Goal: Task Accomplishment & Management: Manage account settings

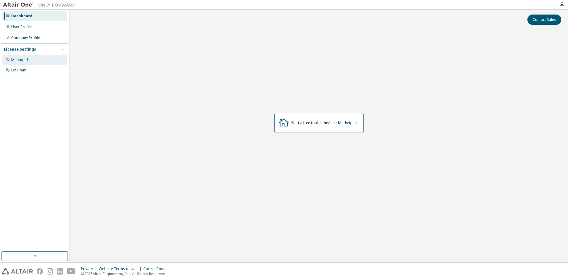
click at [24, 61] on div "Managed" at bounding box center [19, 60] width 17 height 5
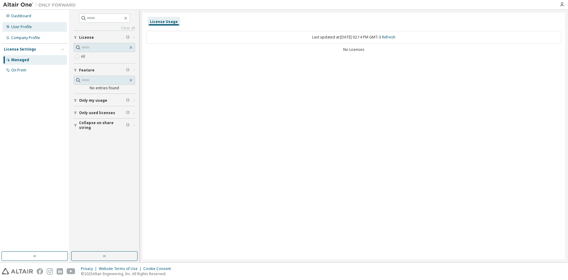
click at [25, 26] on div "User Profile" at bounding box center [21, 27] width 21 height 5
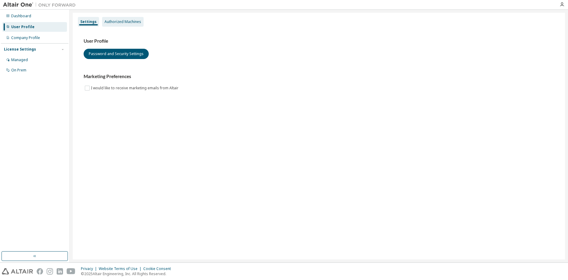
click at [134, 21] on div "Authorized Machines" at bounding box center [122, 21] width 37 height 5
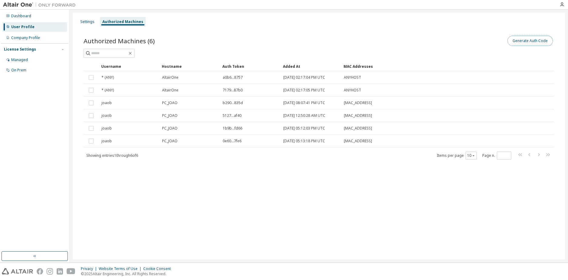
click at [532, 40] on button "Generate Auth Code" at bounding box center [529, 41] width 45 height 10
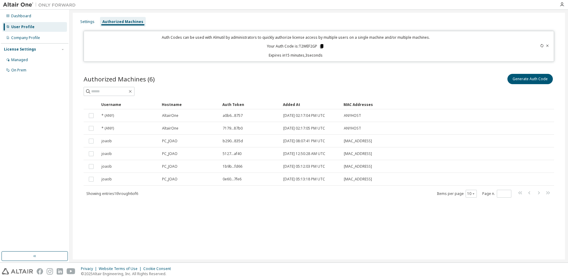
click at [322, 47] on icon at bounding box center [321, 46] width 3 height 4
click at [417, 208] on div "Authorized Machines (6) Generate Auth Code Clear Load Save Save As Field Operat…" at bounding box center [318, 139] width 485 height 148
click at [422, 213] on div "Authorized Machines (6) Generate Auth Code Clear Load Save Save As Field Operat…" at bounding box center [318, 139] width 485 height 148
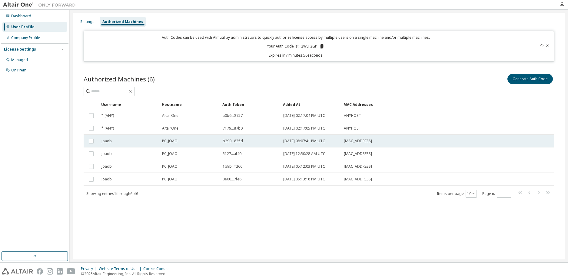
click at [300, 140] on span "[DATE] 08:07:41 PM UTC" at bounding box center [304, 141] width 42 height 5
click at [300, 153] on span "[DATE] 12:50:28 AM UTC" at bounding box center [304, 153] width 42 height 5
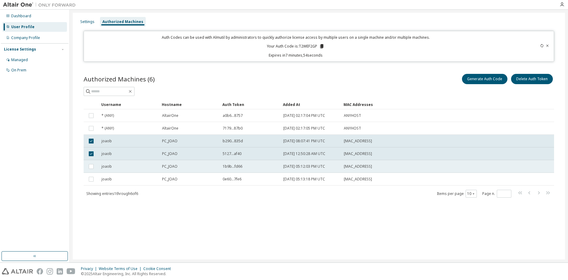
click at [302, 166] on span "[DATE] 05:12:03 PM UTC" at bounding box center [304, 166] width 42 height 5
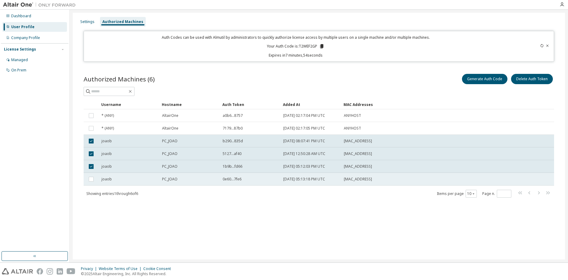
click at [301, 182] on td "[DATE] 05:13:18 PM UTC" at bounding box center [310, 179] width 61 height 13
click at [295, 201] on div "Authorized Machines (6) Generate Auth Code Delete Auth Token Clear Load Save Sa…" at bounding box center [318, 139] width 485 height 148
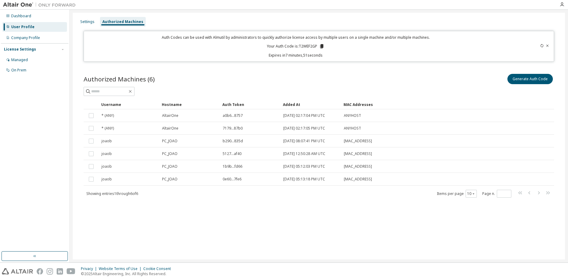
click at [181, 212] on div "Authorized Machines (6) Generate Auth Code Clear Load Save Save As Field Operat…" at bounding box center [318, 139] width 485 height 148
click at [84, 17] on div "Settings Authorized Machines" at bounding box center [318, 21] width 485 height 11
click at [85, 23] on div "Settings" at bounding box center [87, 21] width 14 height 5
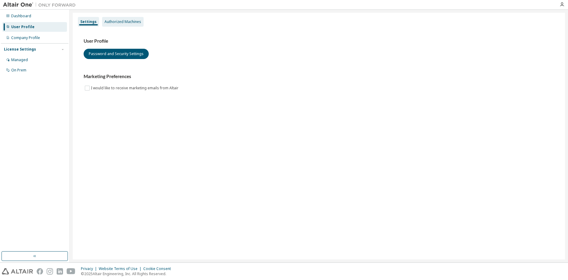
click at [121, 23] on div "Authorized Machines" at bounding box center [122, 21] width 37 height 5
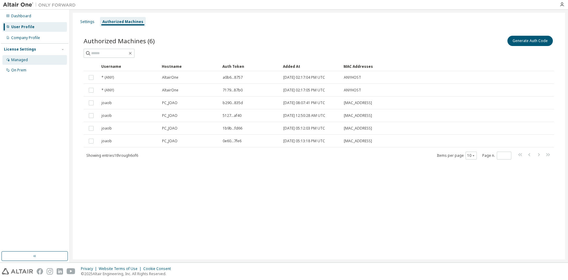
click at [25, 61] on div "Managed" at bounding box center [19, 60] width 17 height 5
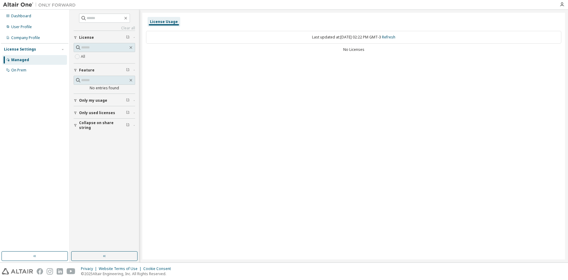
click at [90, 58] on div "All" at bounding box center [104, 56] width 61 height 7
click at [21, 69] on div "On Prem" at bounding box center [18, 70] width 15 height 5
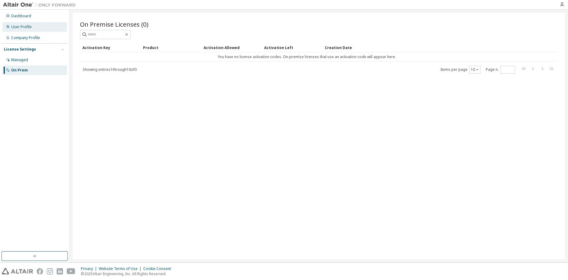
click at [24, 24] on div "User Profile" at bounding box center [34, 27] width 64 height 10
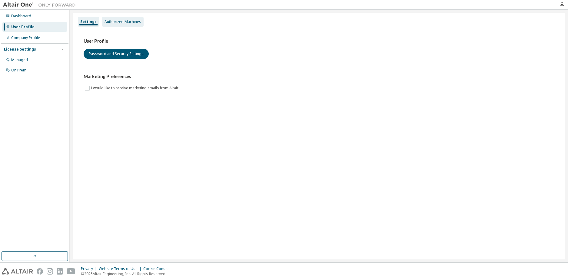
click at [113, 25] on div "Authorized Machines" at bounding box center [122, 22] width 41 height 10
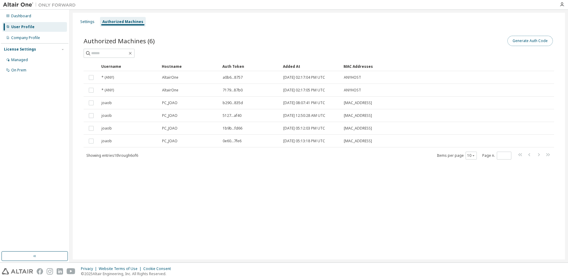
click at [530, 39] on button "Generate Auth Code" at bounding box center [529, 41] width 45 height 10
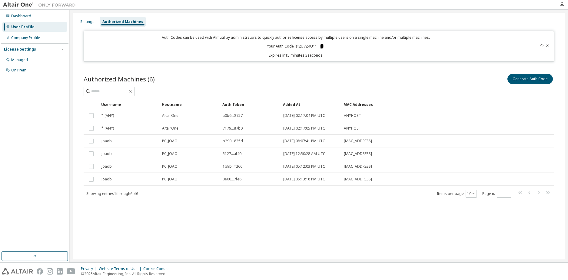
click at [320, 46] on icon at bounding box center [321, 46] width 5 height 5
